Goal: Navigation & Orientation: Find specific page/section

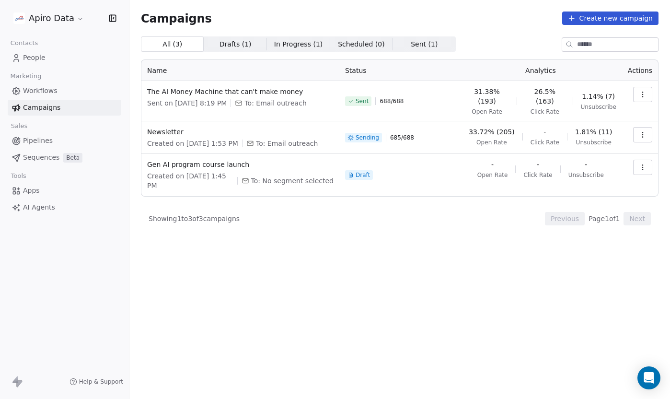
click at [63, 92] on link "Workflows" at bounding box center [65, 91] width 114 height 16
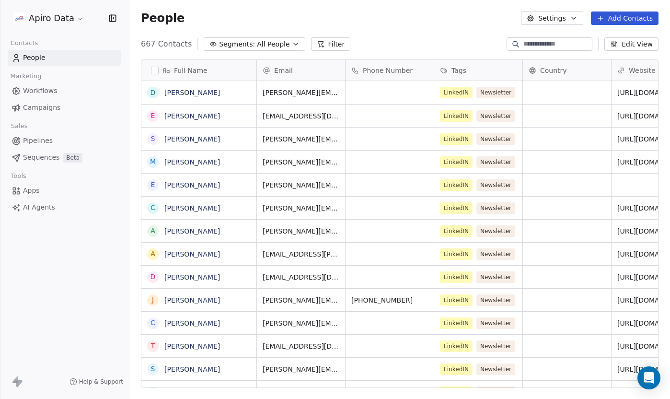
click at [48, 91] on span "Workflows" at bounding box center [40, 91] width 34 height 10
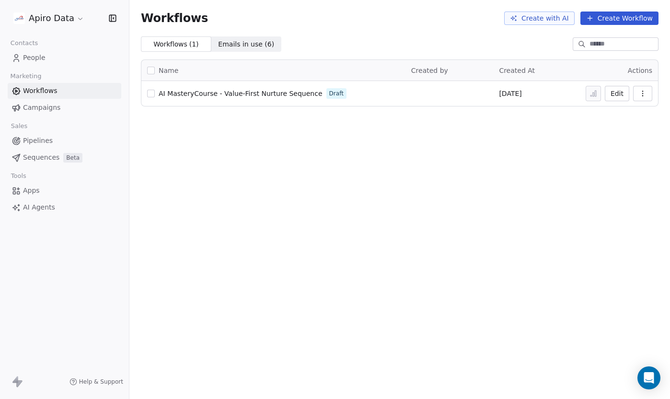
click at [46, 112] on span "Campaigns" at bounding box center [41, 108] width 37 height 10
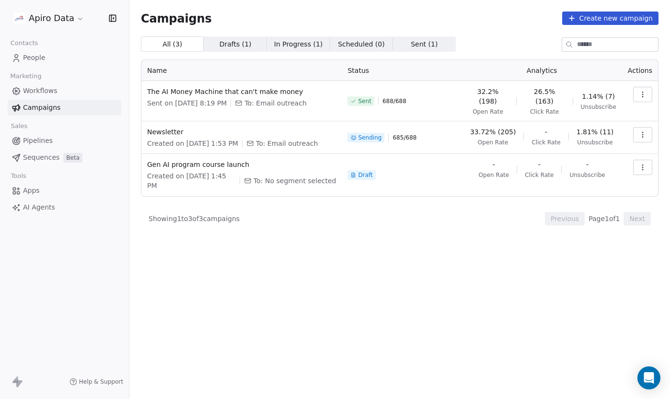
click at [38, 162] on link "Sequences Beta" at bounding box center [65, 157] width 114 height 16
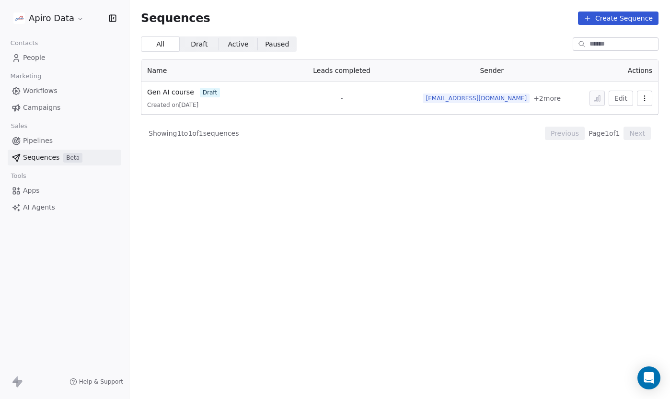
click at [48, 141] on span "Pipelines" at bounding box center [38, 141] width 30 height 10
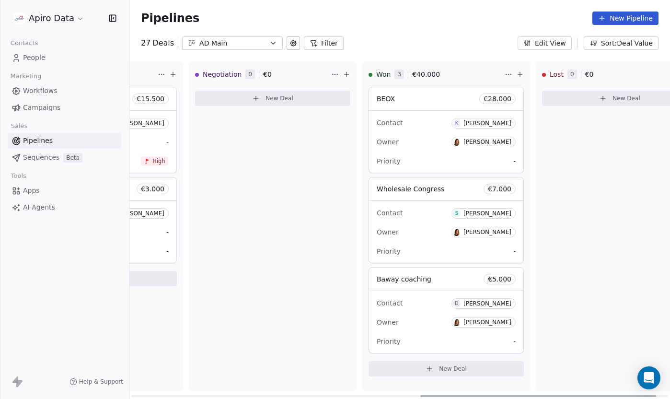
scroll to position [0, 691]
